Goal: Answer question/provide support: Share knowledge or assist other users

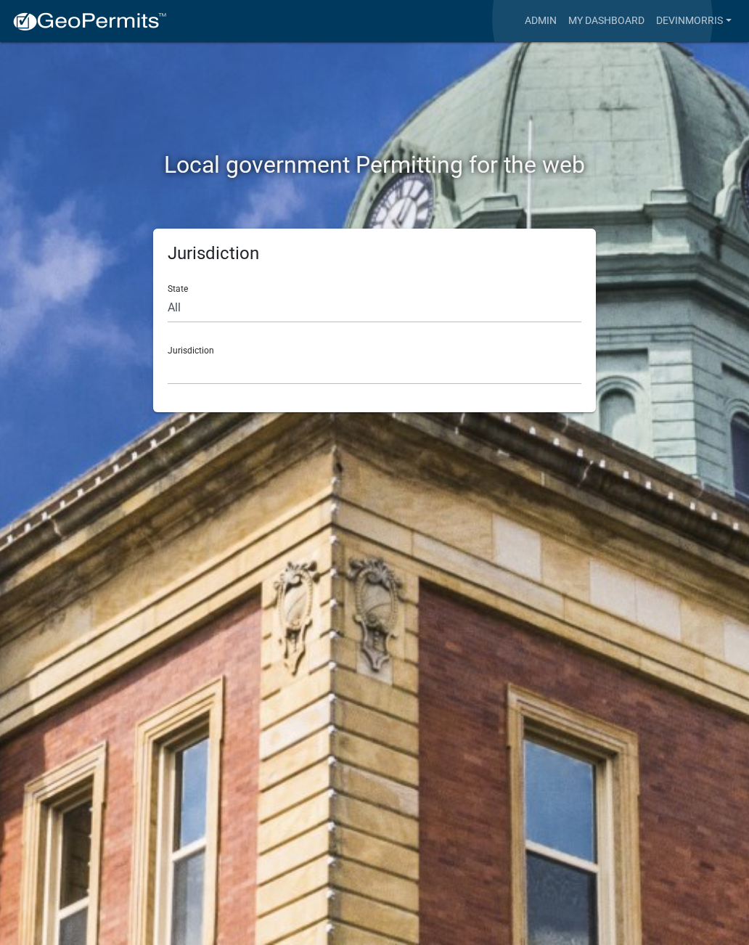
click at [603, 19] on link "My Dashboard" at bounding box center [606, 21] width 88 height 28
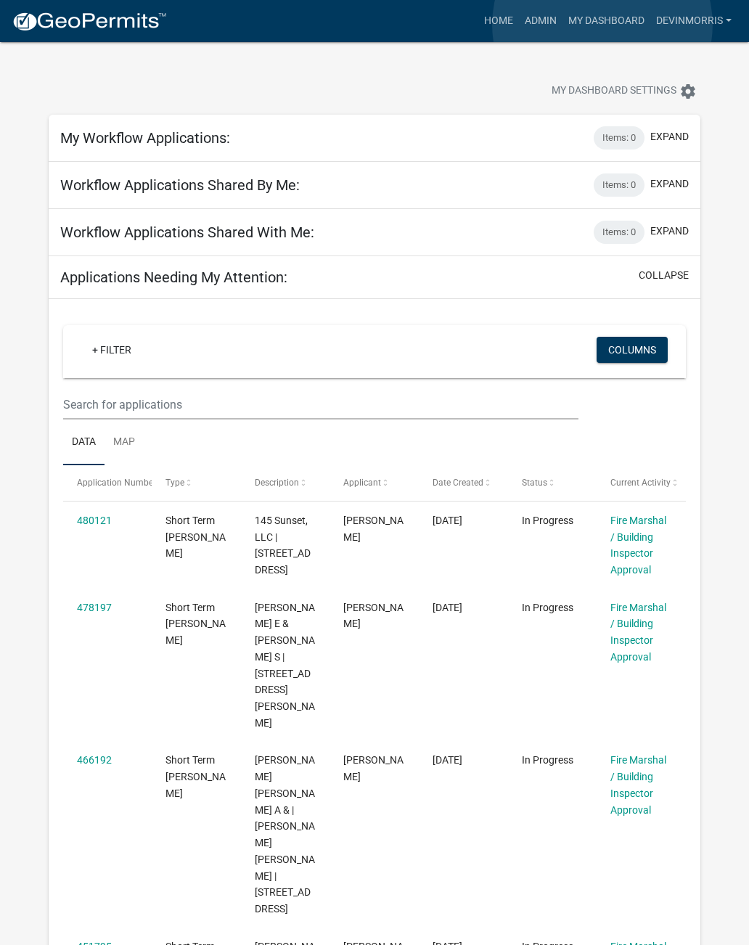
click at [603, 25] on link "My Dashboard" at bounding box center [606, 21] width 88 height 28
click at [538, 19] on link "Admin" at bounding box center [541, 21] width 44 height 28
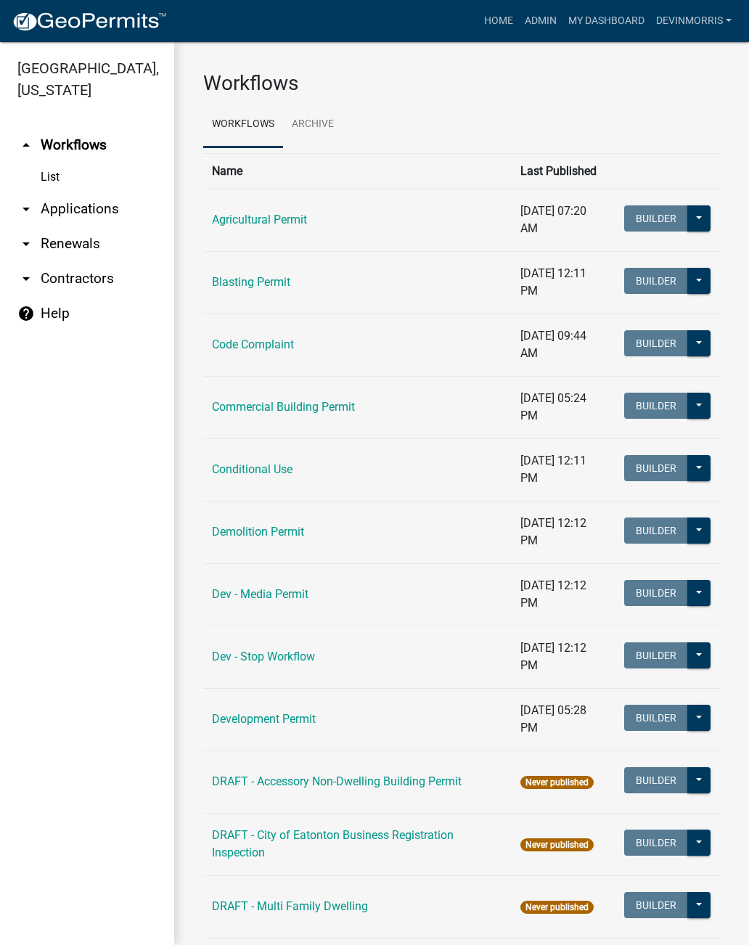
click at [327, 400] on link "Commercial Building Permit" at bounding box center [283, 407] width 143 height 14
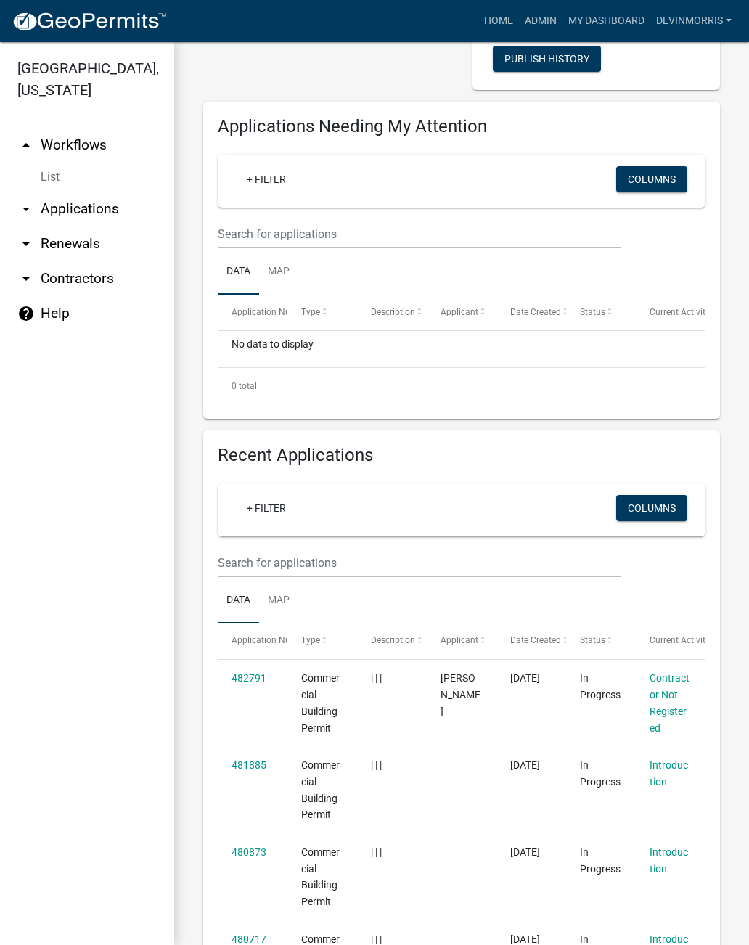
scroll to position [226, 0]
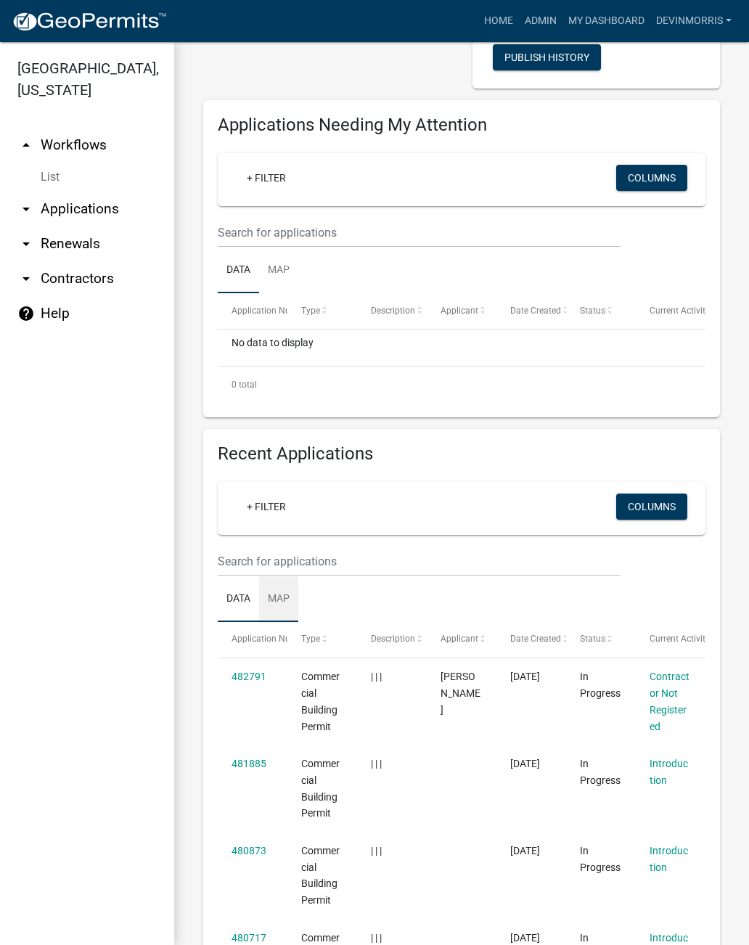
click at [280, 596] on link "Map" at bounding box center [278, 599] width 39 height 46
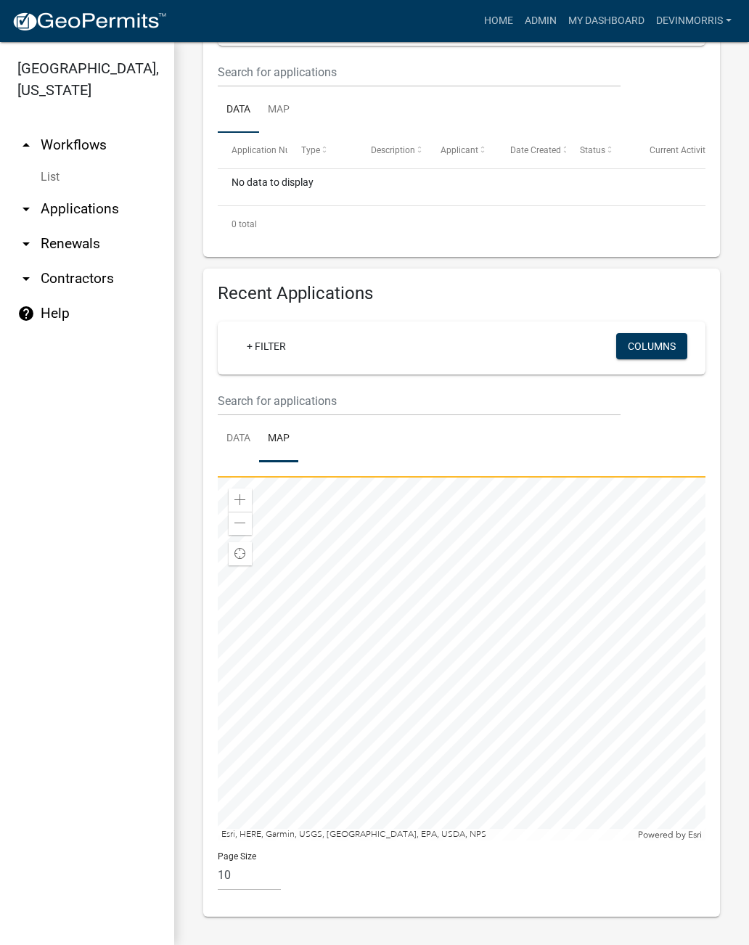
scroll to position [386, 0]
click at [236, 435] on link "Data" at bounding box center [238, 439] width 41 height 46
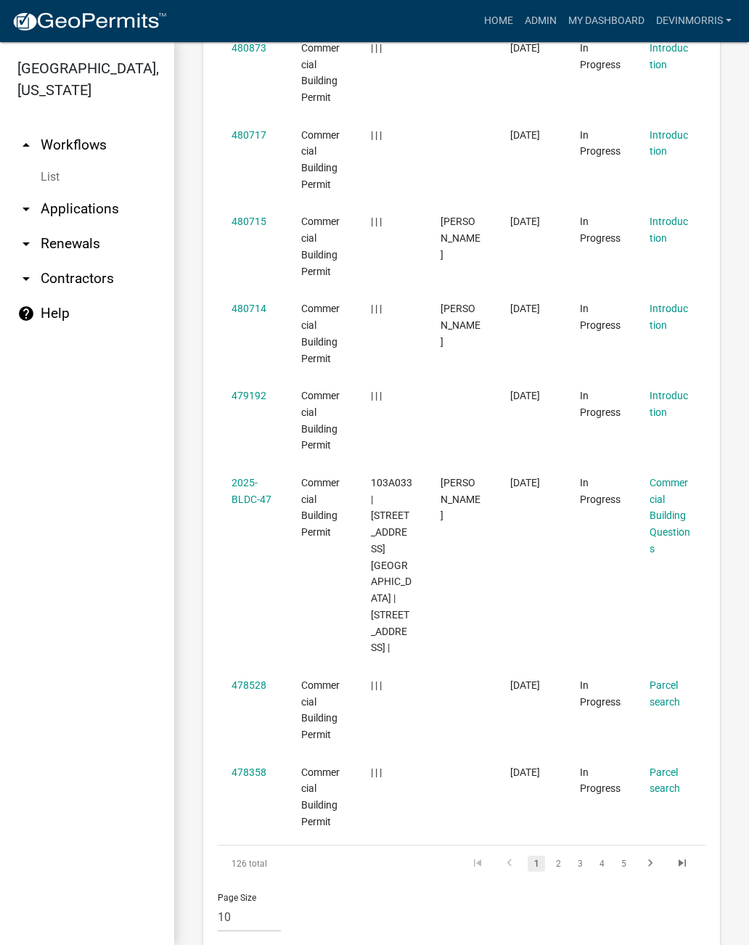
scroll to position [1027, 0]
click at [557, 857] on link "2" at bounding box center [557, 865] width 17 height 16
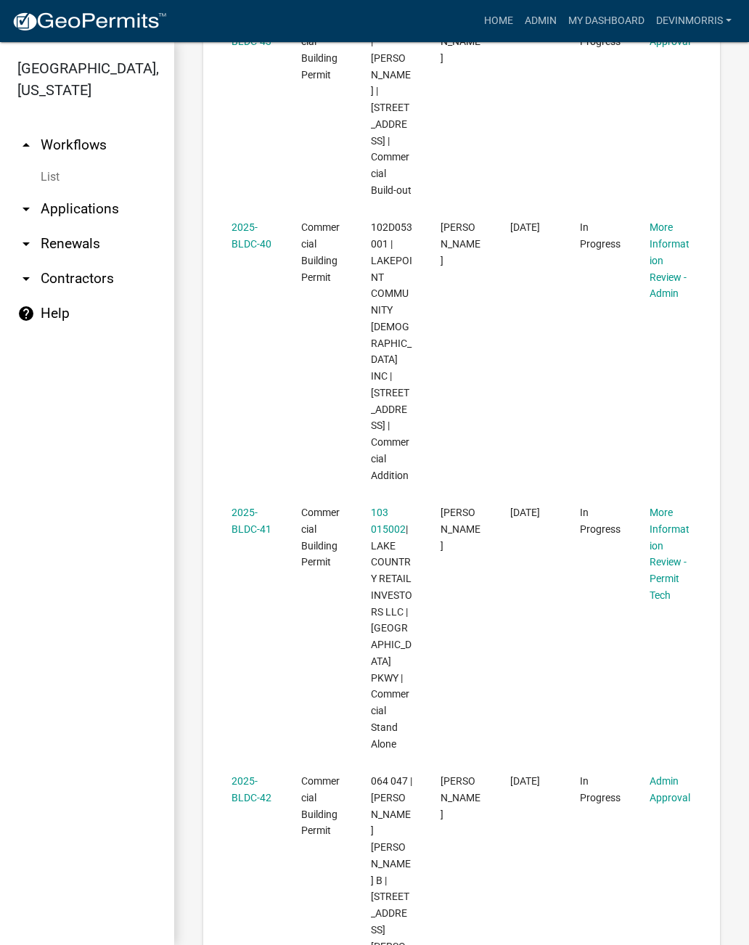
scroll to position [1213, 0]
click at [250, 506] on link "2025-BLDC-41" at bounding box center [251, 520] width 40 height 28
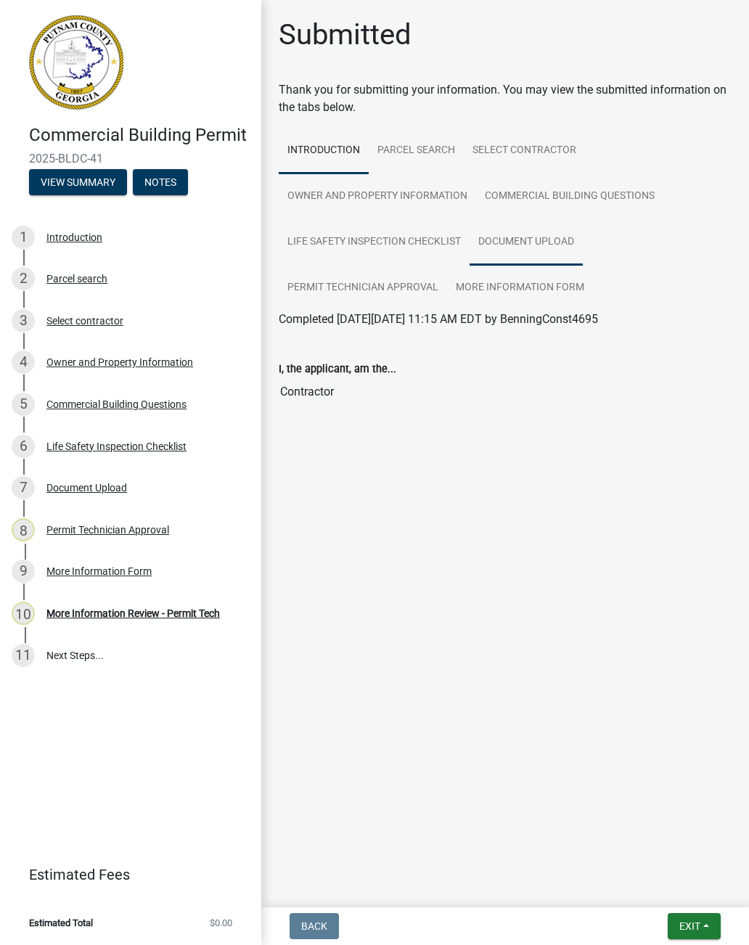
click at [539, 238] on link "Document Upload" at bounding box center [525, 242] width 113 height 46
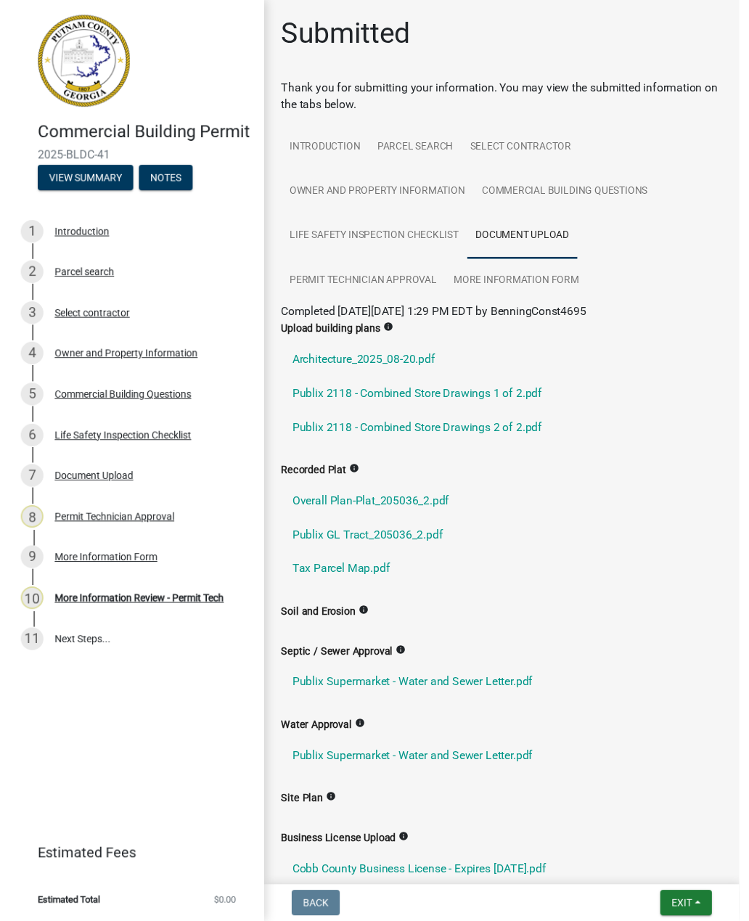
scroll to position [50, 0]
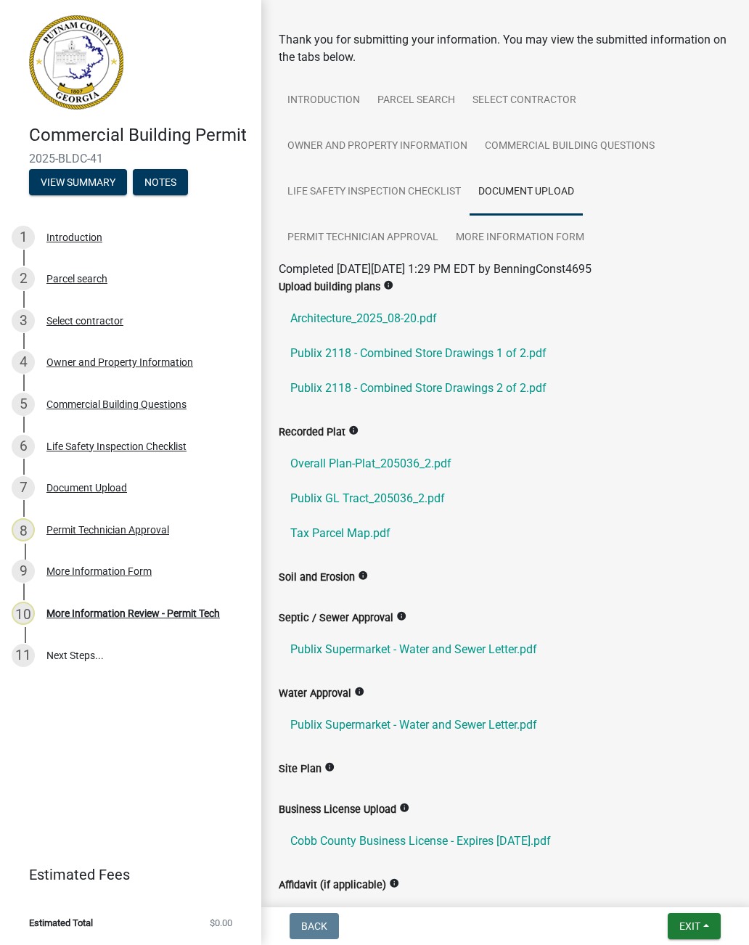
click at [430, 348] on link "Publix 2118 - Combined Store Drawings 1 of 2.pdf" at bounding box center [505, 353] width 453 height 35
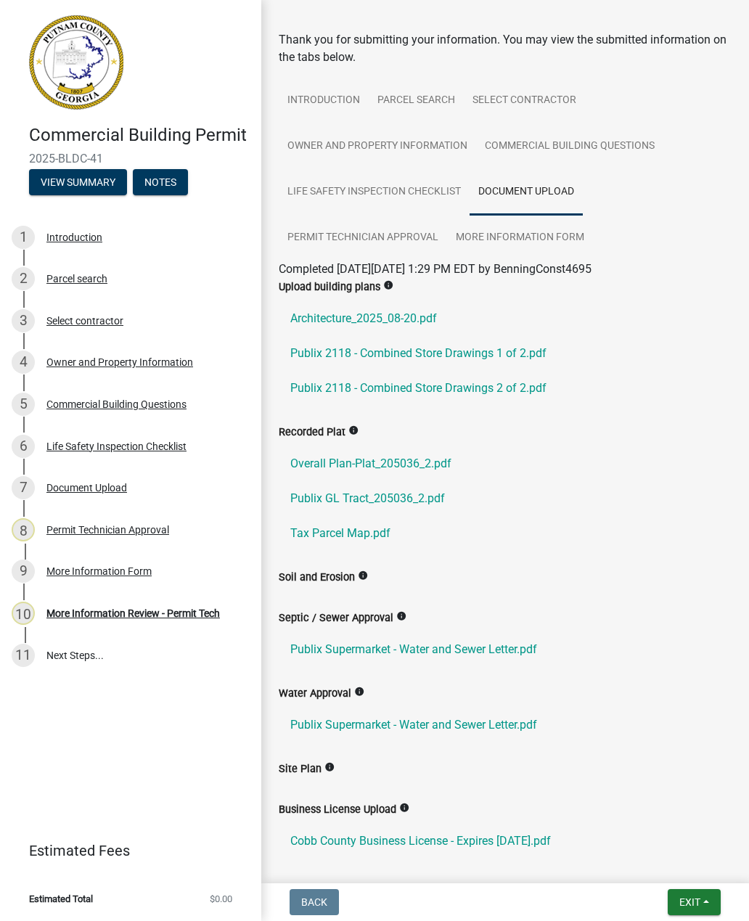
click at [697, 901] on span "Exit" at bounding box center [689, 902] width 21 height 12
click at [668, 863] on button "Save & Exit" at bounding box center [663, 864] width 116 height 35
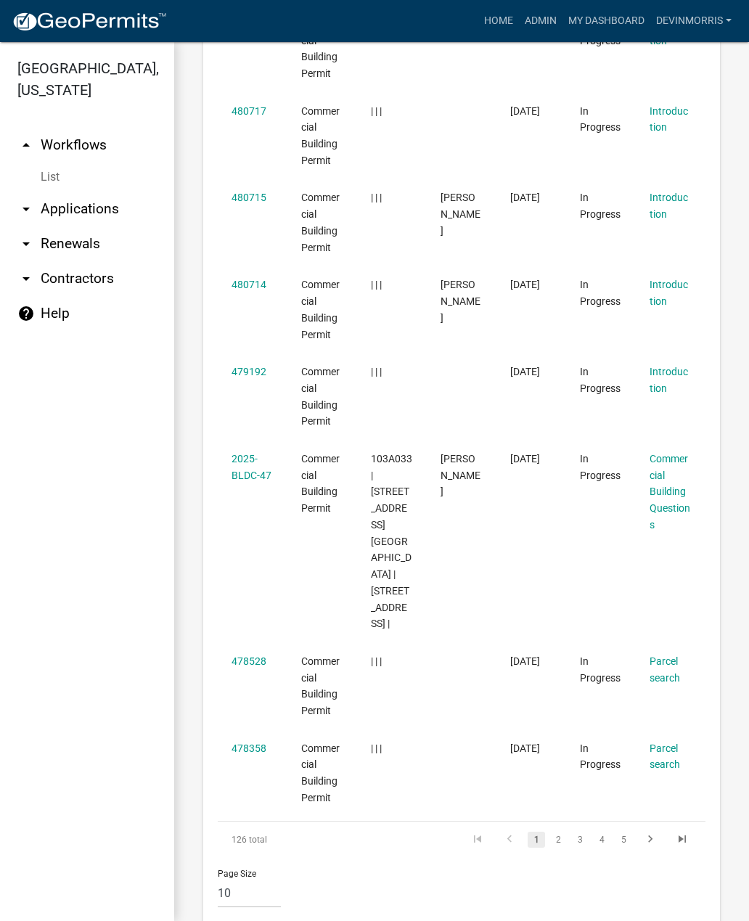
scroll to position [1051, 0]
click at [555, 833] on link "2" at bounding box center [557, 841] width 17 height 16
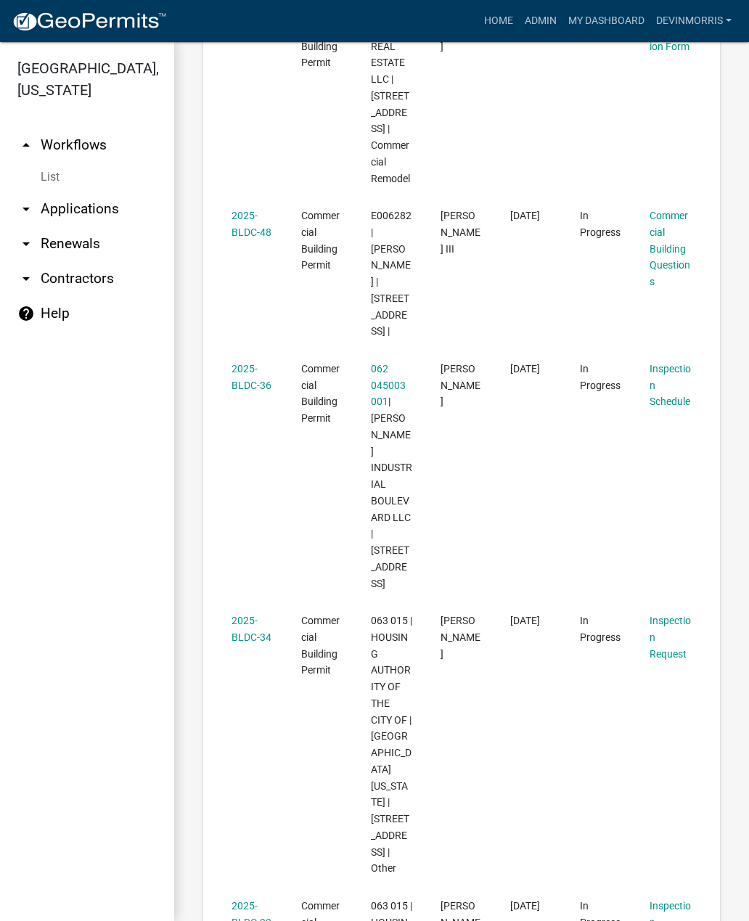
scroll to position [2264, 0]
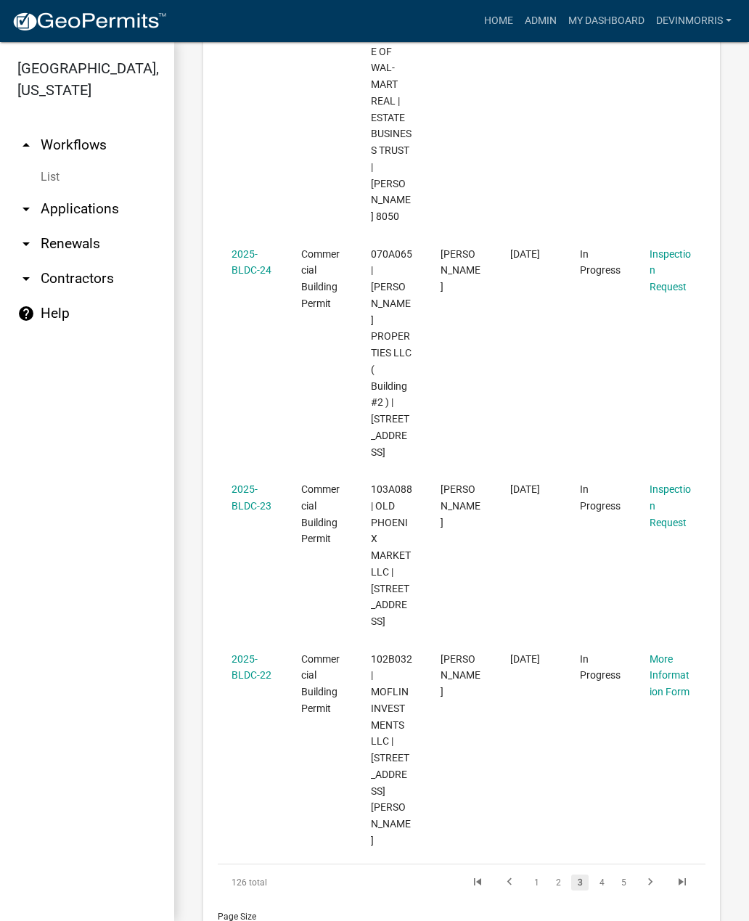
scroll to position [2073, 0]
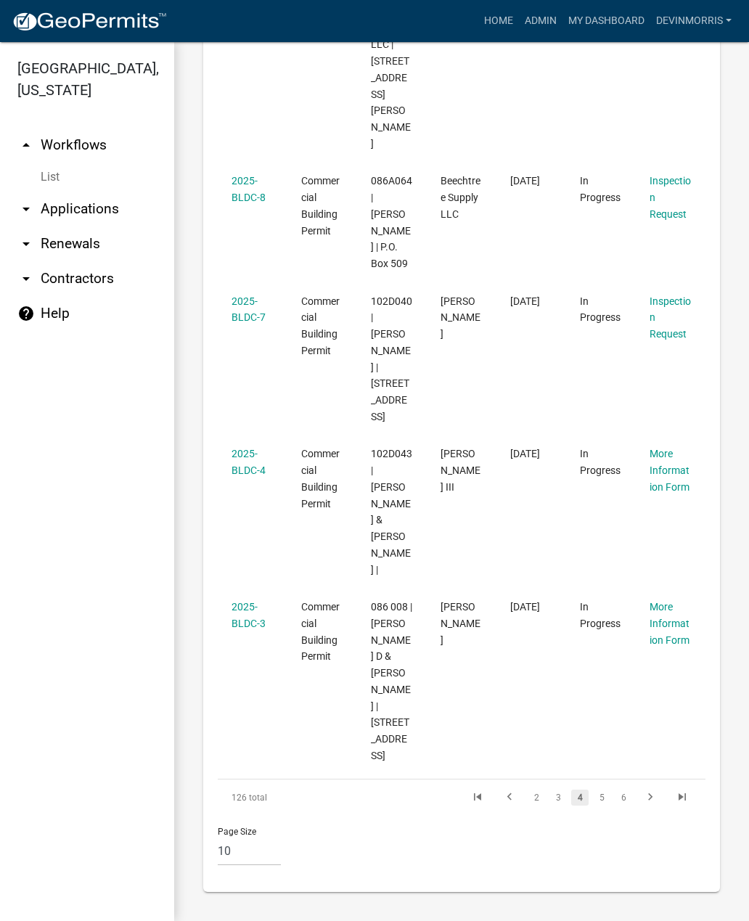
scroll to position [1690, 0]
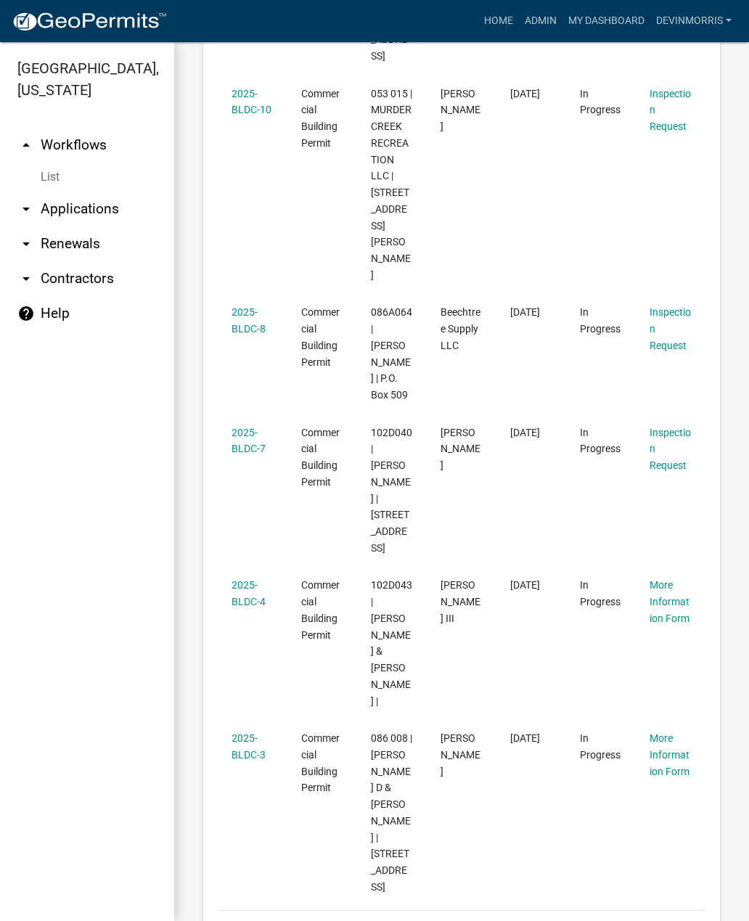
click at [627, 921] on link "6" at bounding box center [622, 929] width 17 height 16
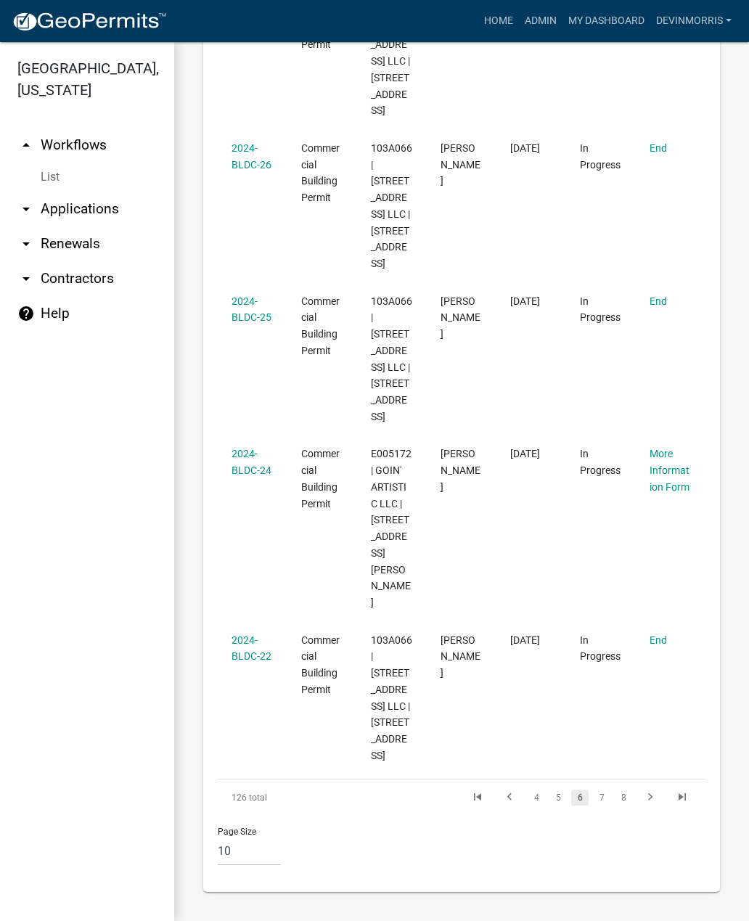
scroll to position [1849, 0]
click at [554, 797] on link "5" at bounding box center [557, 797] width 17 height 16
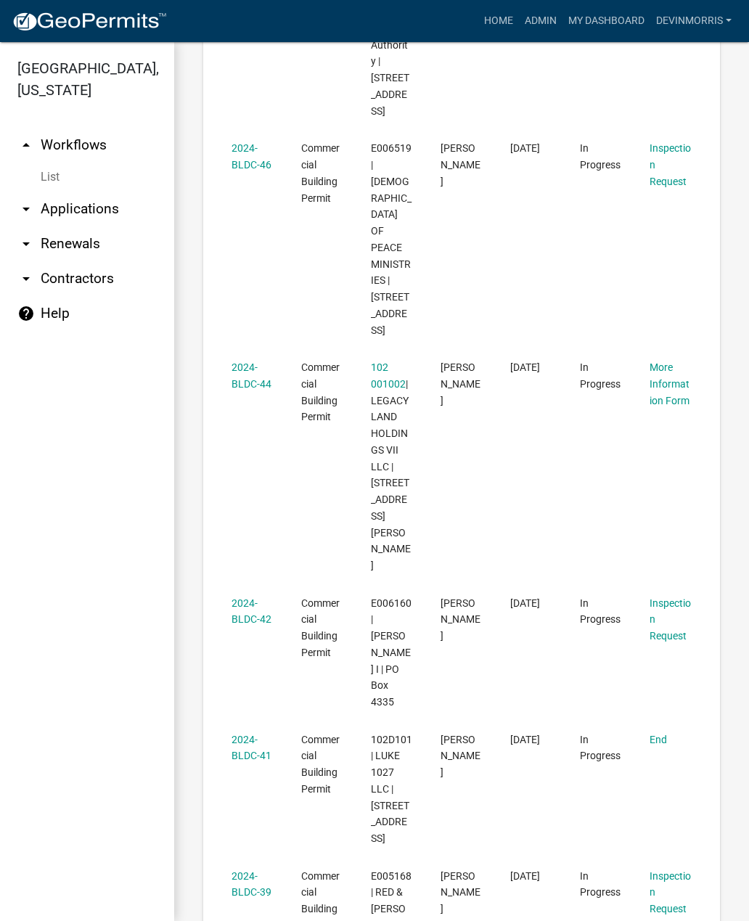
scroll to position [1817, 0]
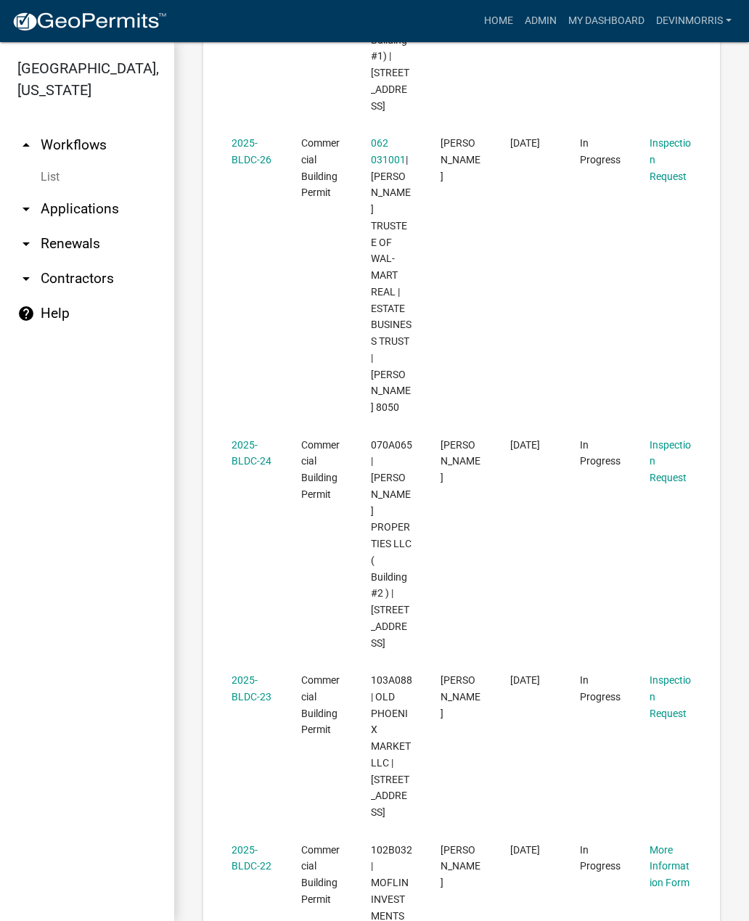
scroll to position [2073, 0]
click at [240, 844] on link "2025-BLDC-22" at bounding box center [251, 858] width 40 height 28
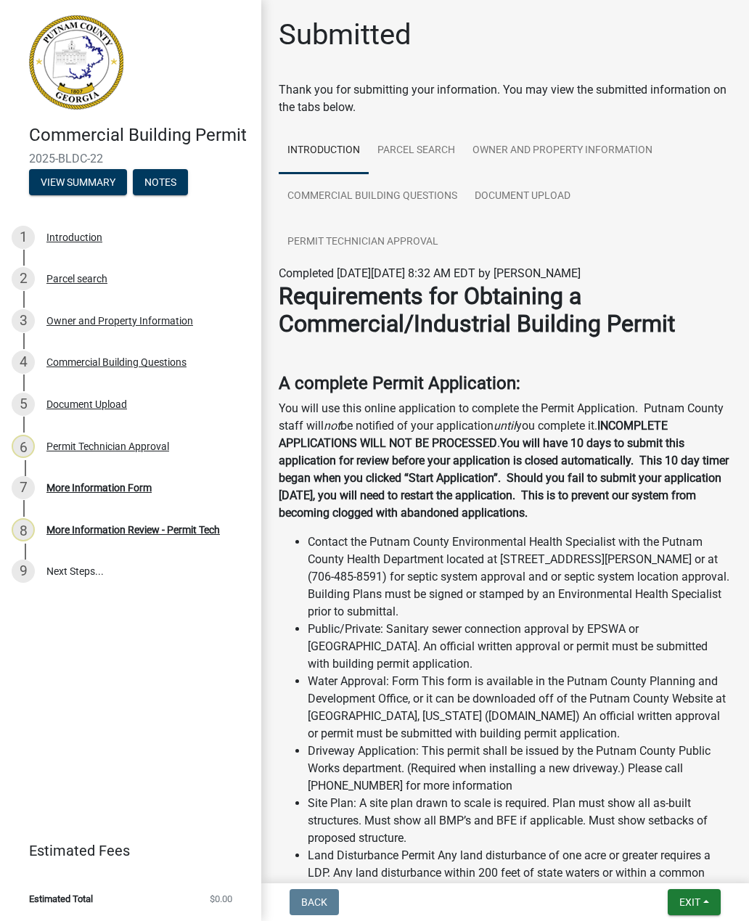
click at [102, 406] on div "Document Upload" at bounding box center [86, 404] width 81 height 10
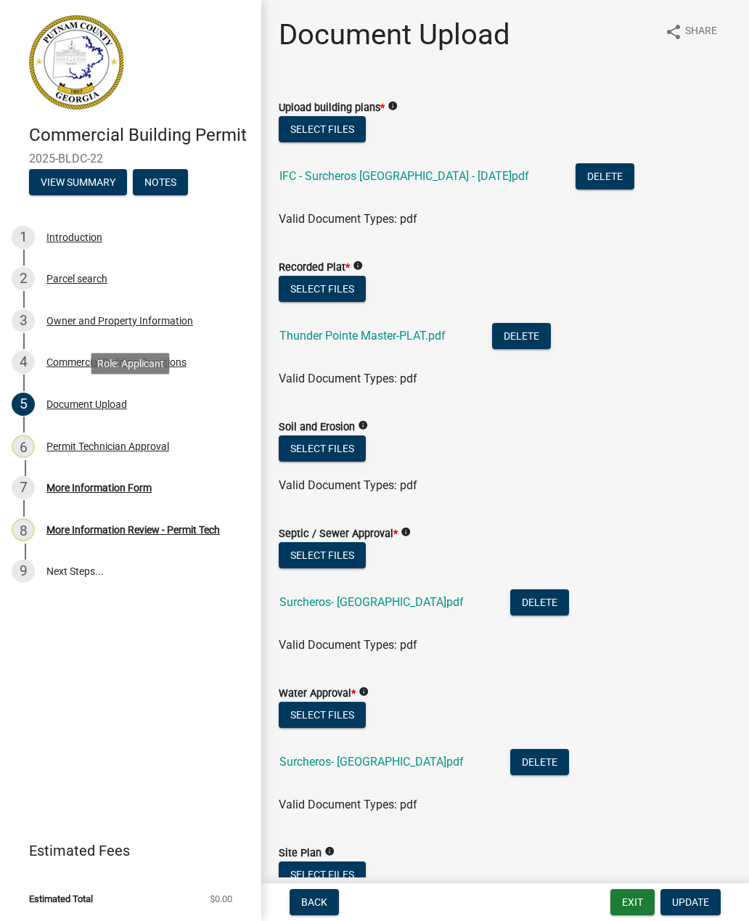
click at [425, 181] on link "IFC - Surcheros [GEOGRAPHIC_DATA] - [DATE]pdf" at bounding box center [404, 176] width 250 height 14
click at [638, 903] on button "Exit" at bounding box center [632, 902] width 44 height 26
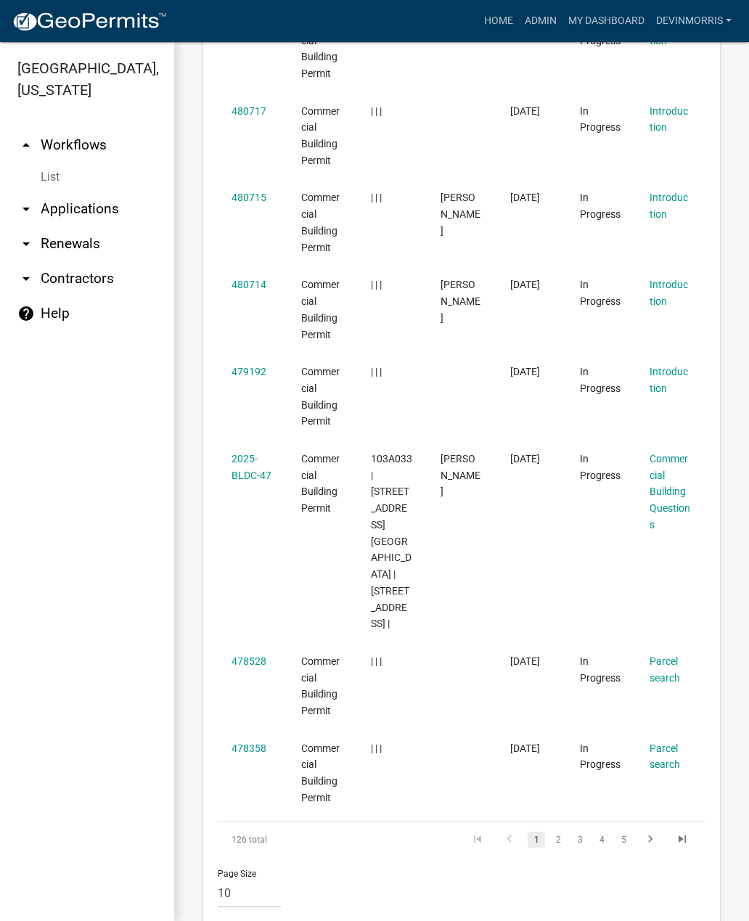
scroll to position [1051, 0]
click at [248, 454] on link "2025-BLDC-47" at bounding box center [251, 468] width 40 height 28
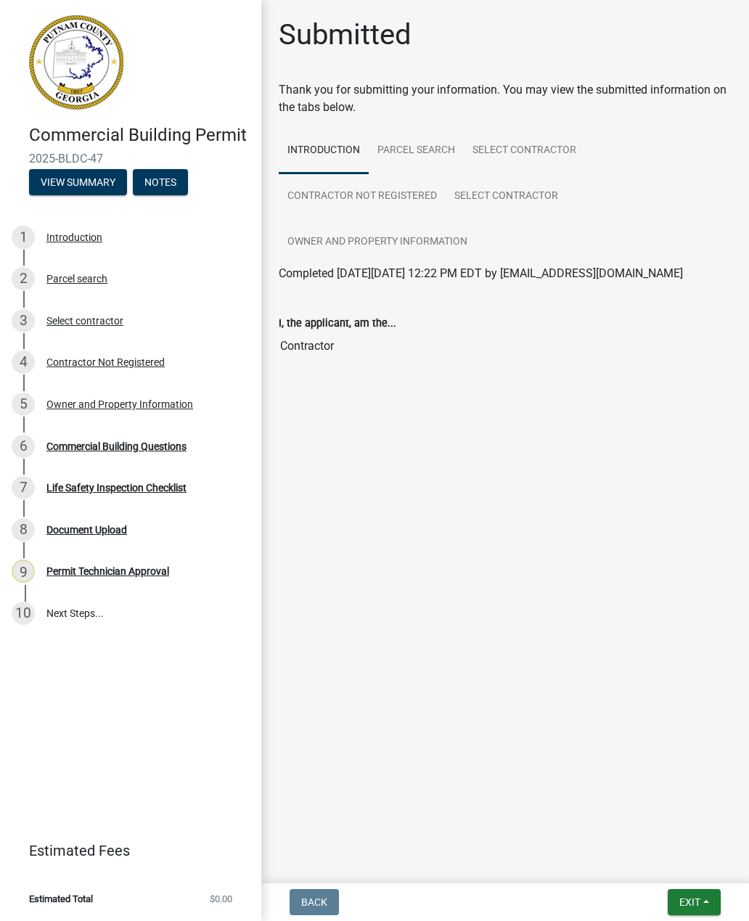
click at [141, 443] on div "Commercial Building Questions" at bounding box center [116, 446] width 140 height 10
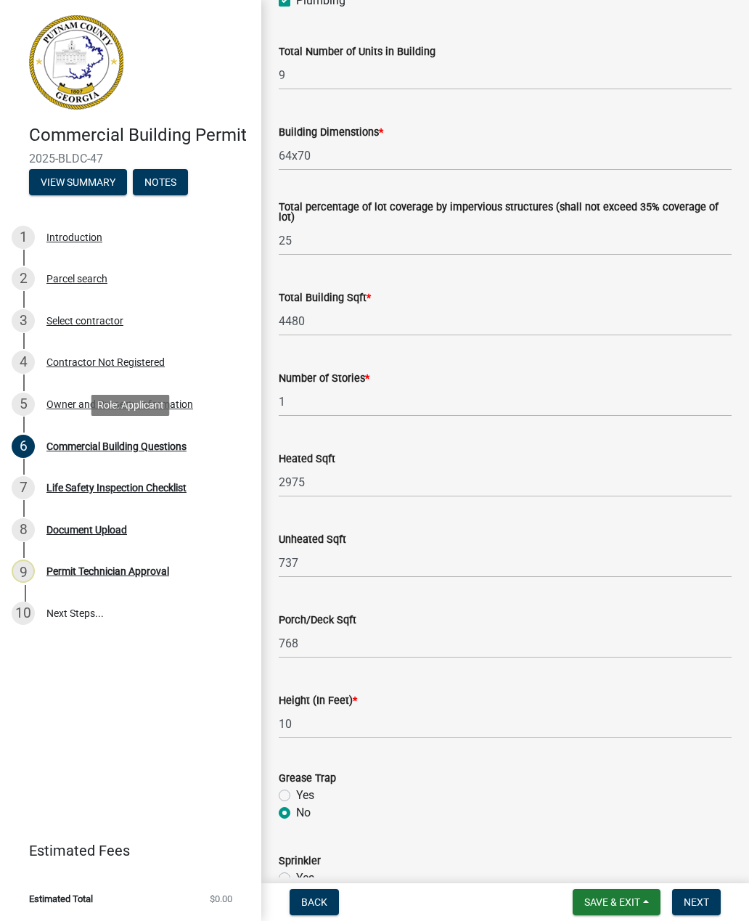
scroll to position [1021, 0]
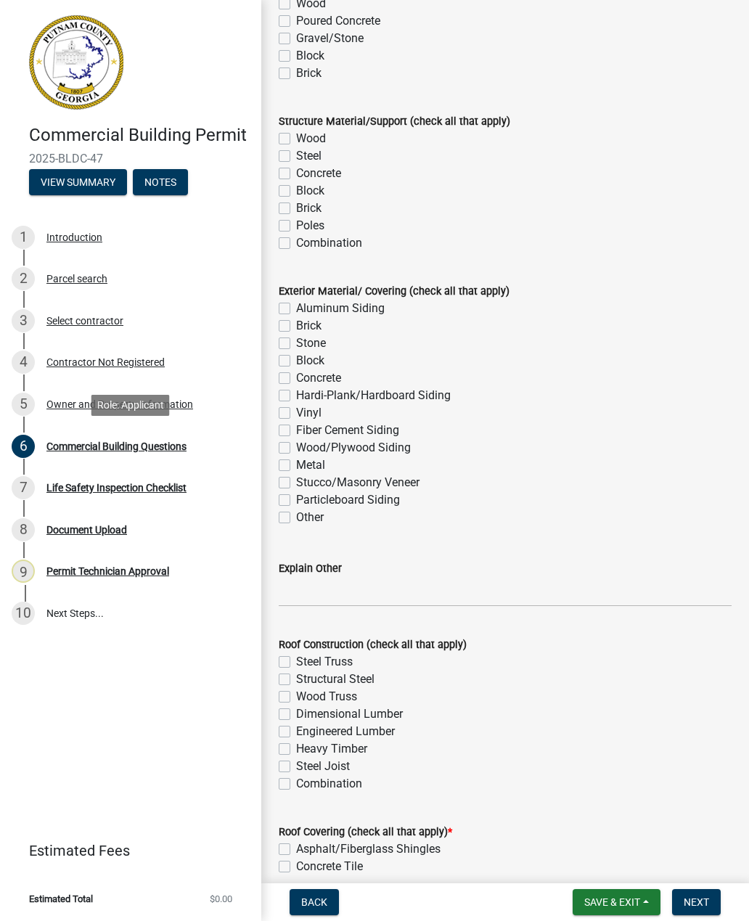
click at [612, 903] on span "Save & Exit" at bounding box center [612, 902] width 56 height 12
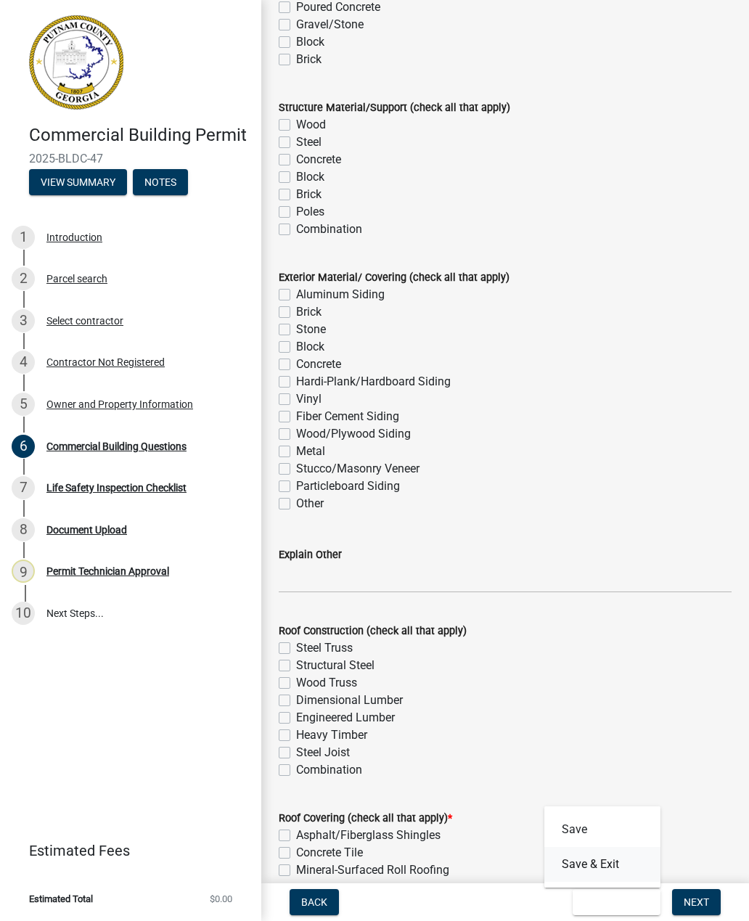
click at [634, 858] on button "Save & Exit" at bounding box center [602, 864] width 116 height 35
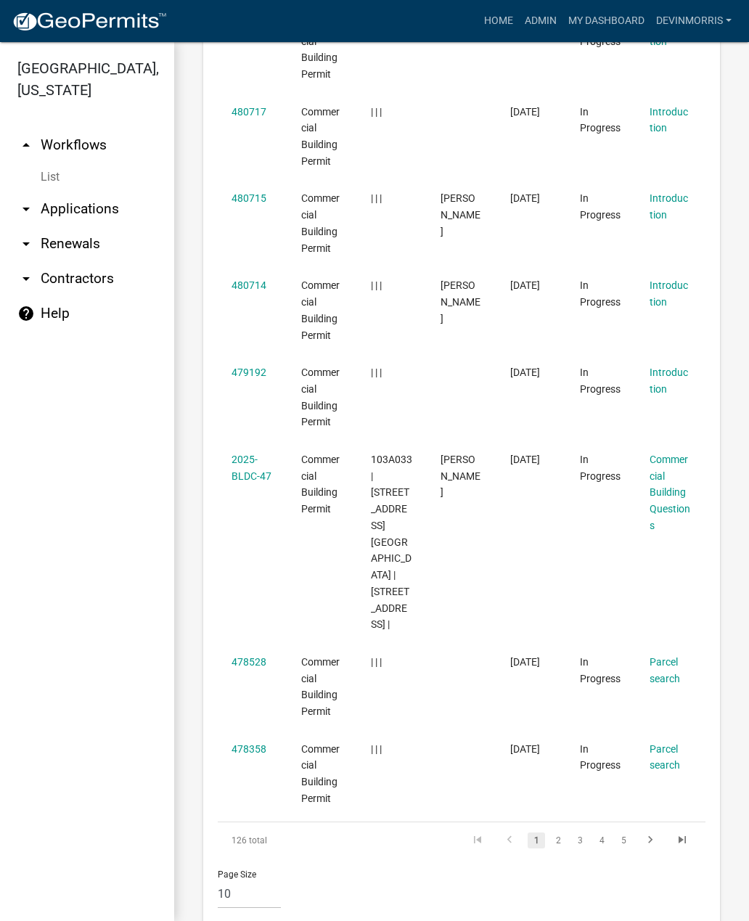
scroll to position [1051, 0]
click at [555, 833] on link "2" at bounding box center [557, 841] width 17 height 16
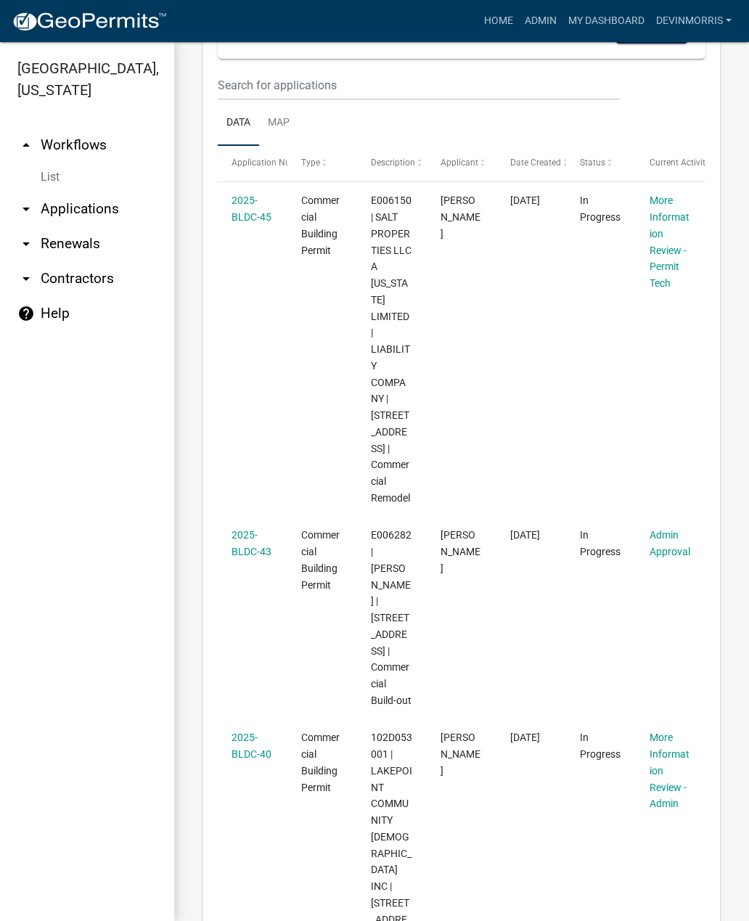
scroll to position [694, 0]
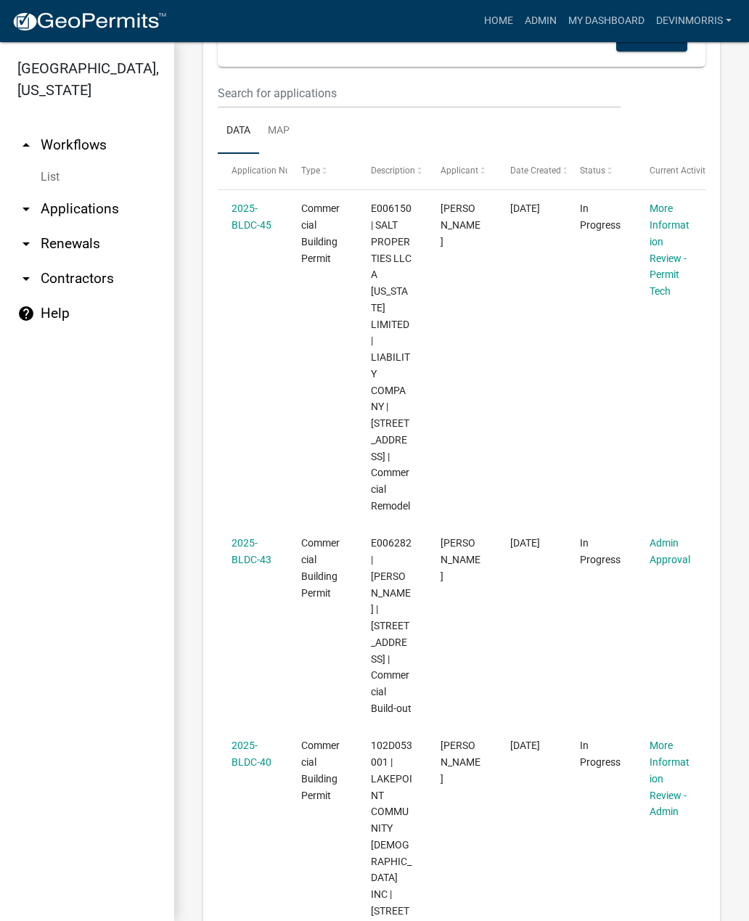
click at [253, 212] on link "2025-BLDC-45" at bounding box center [251, 216] width 40 height 28
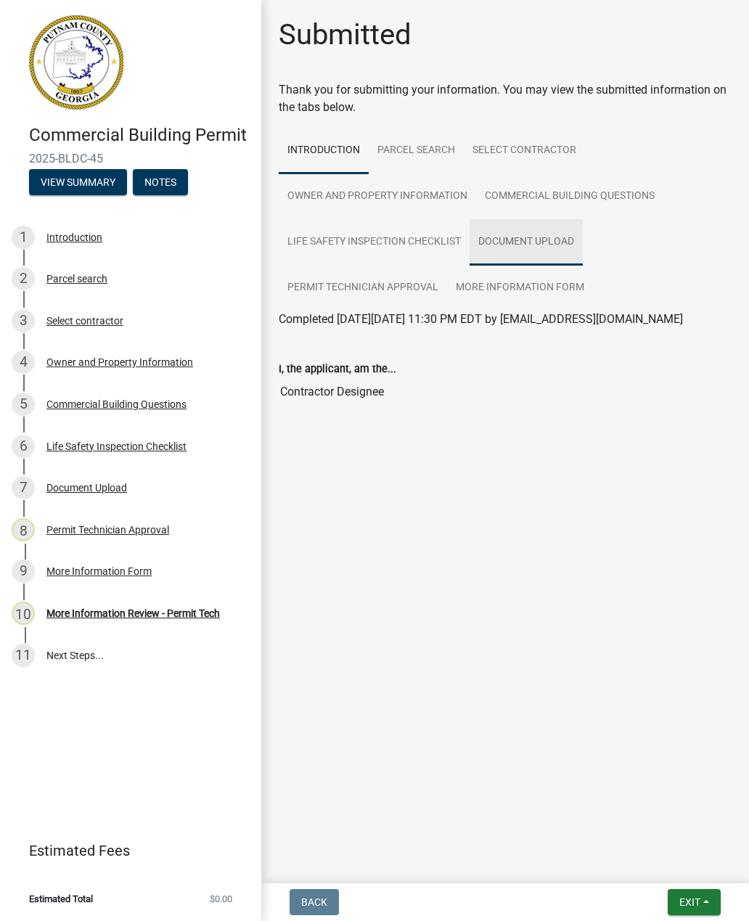
click at [527, 239] on link "Document Upload" at bounding box center [525, 242] width 113 height 46
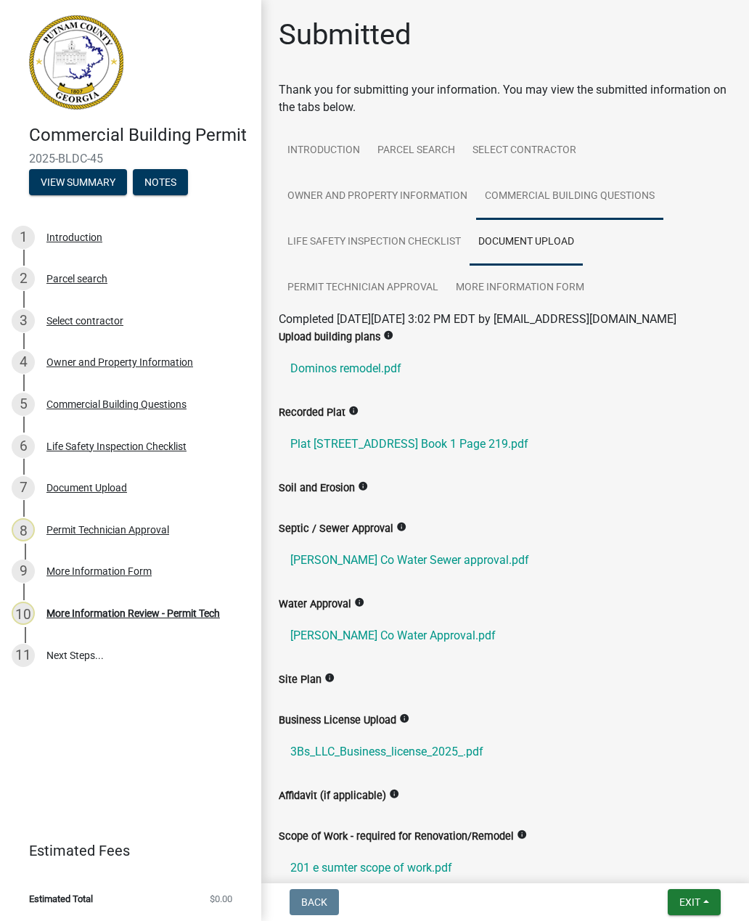
click at [559, 189] on link "Commercial Building Questions" at bounding box center [569, 196] width 187 height 46
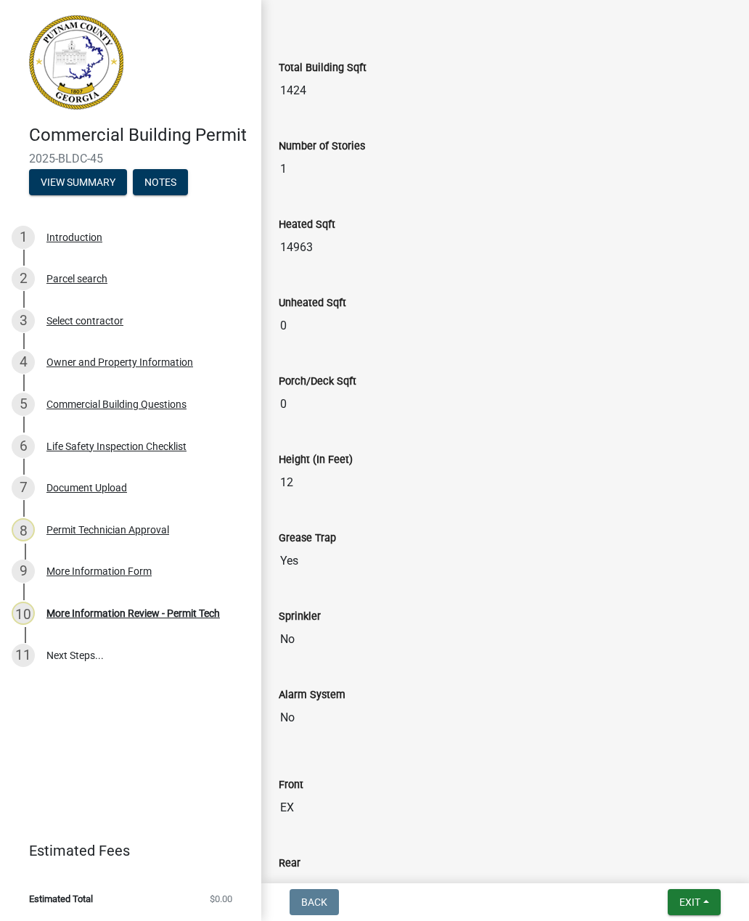
scroll to position [1072, 0]
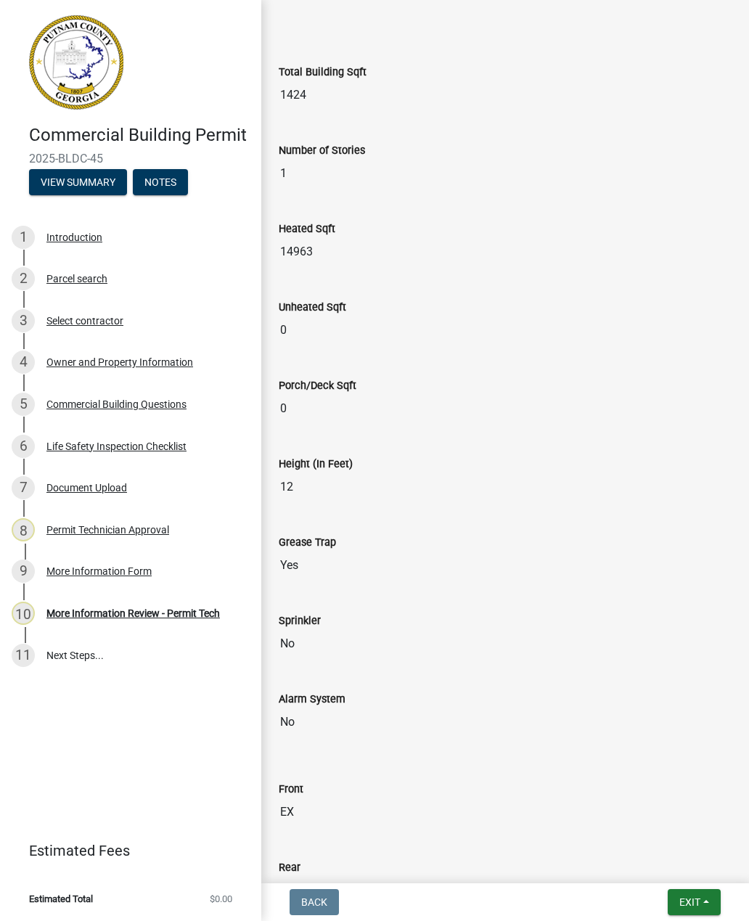
click at [98, 489] on div "Document Upload" at bounding box center [86, 487] width 81 height 10
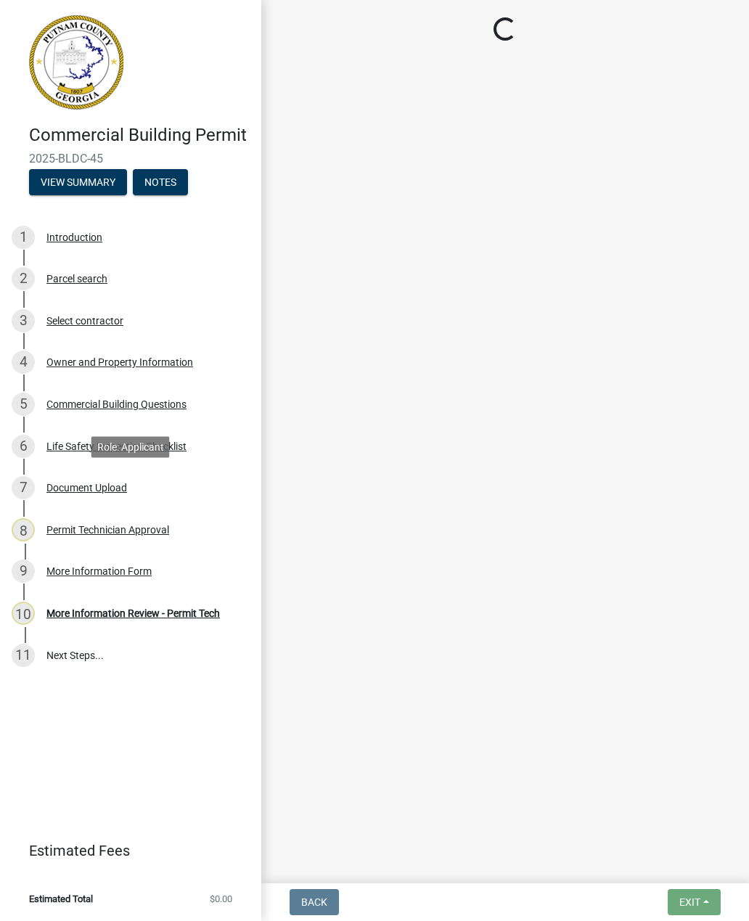
scroll to position [0, 0]
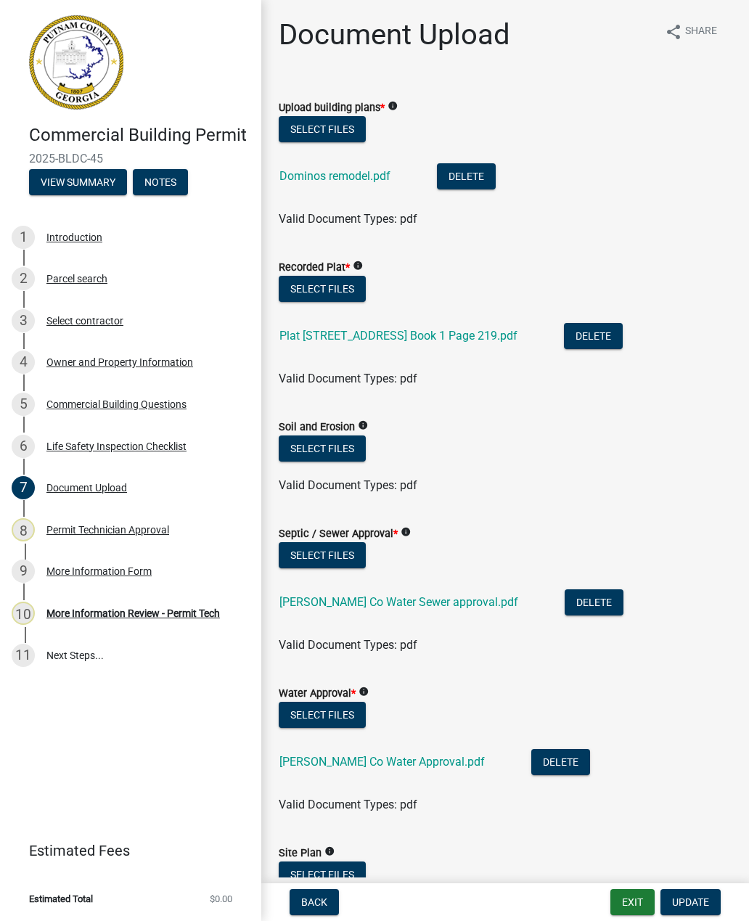
click at [486, 329] on link "Plat [STREET_ADDRESS] Book 1 Page 219.pdf" at bounding box center [398, 336] width 238 height 14
click at [354, 174] on link "Dominos remodel.pdf" at bounding box center [334, 176] width 111 height 14
